Goal: Transaction & Acquisition: Download file/media

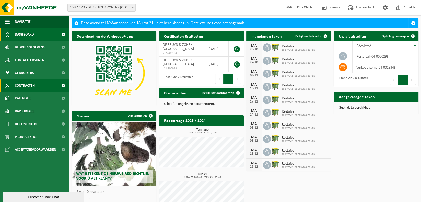
click at [26, 85] on span "Contracten" at bounding box center [25, 85] width 20 height 13
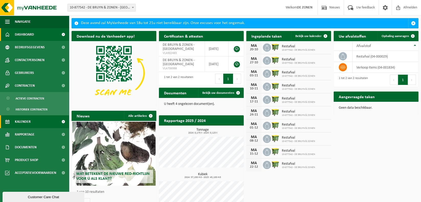
click at [24, 120] on span "Kalender" at bounding box center [23, 121] width 16 height 13
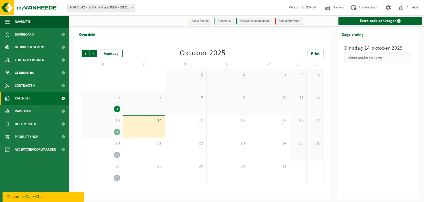
click at [113, 130] on div "1" at bounding box center [102, 131] width 36 height 7
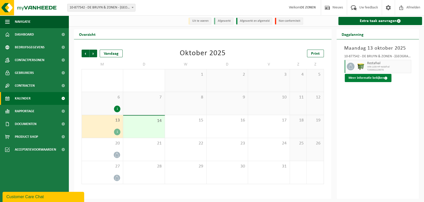
click at [363, 78] on button "Meer informatie bekijken" at bounding box center [368, 78] width 47 height 8
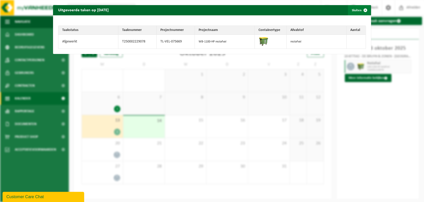
click at [361, 9] on span "button" at bounding box center [366, 10] width 10 height 10
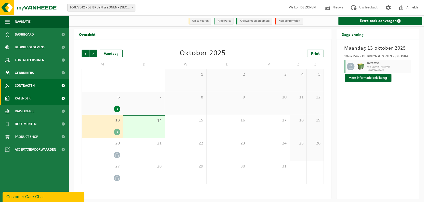
click at [25, 86] on span "Contracten" at bounding box center [25, 85] width 20 height 13
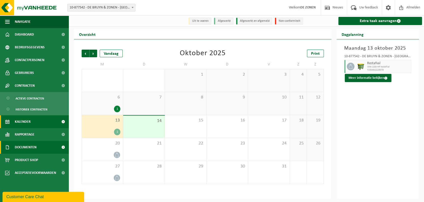
click at [23, 147] on span "Documenten" at bounding box center [26, 147] width 22 height 13
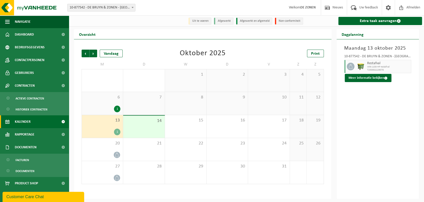
click at [301, 7] on strong "DE ZONEN" at bounding box center [308, 8] width 15 height 4
click at [19, 33] on span "Dashboard" at bounding box center [24, 34] width 19 height 13
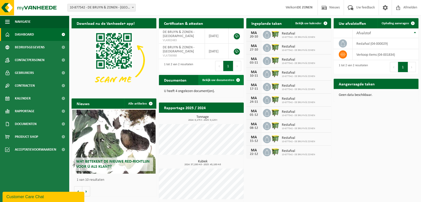
click at [217, 80] on span "Bekijk uw documenten" at bounding box center [218, 79] width 32 height 3
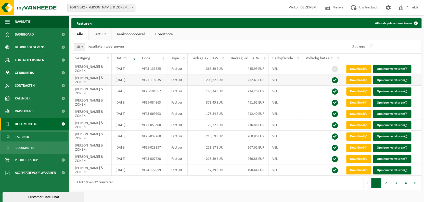
click at [364, 78] on link "Download" at bounding box center [359, 80] width 25 height 8
